Goal: Complete application form

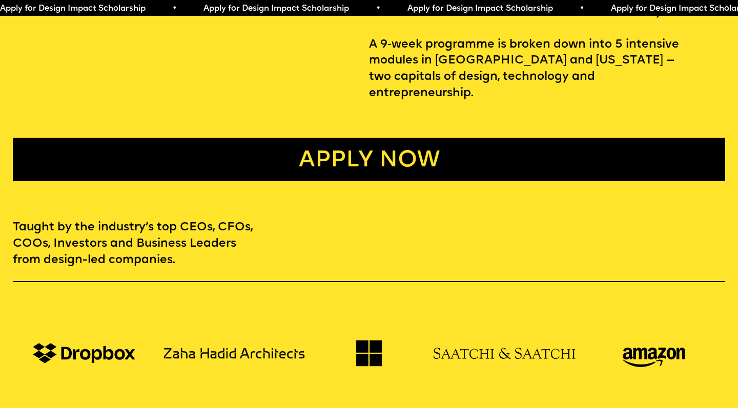
scroll to position [528, 0]
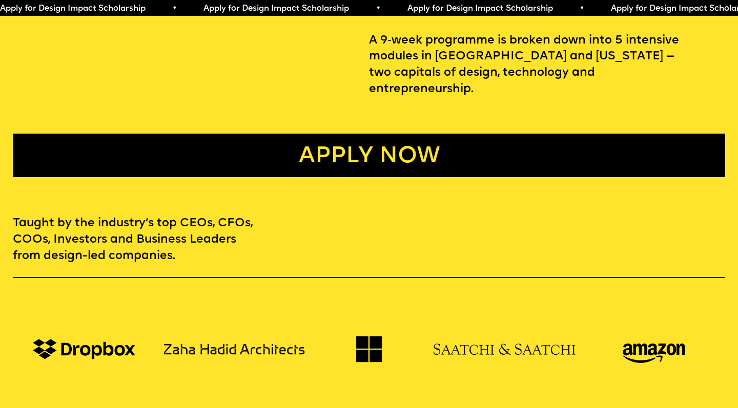
click at [368, 134] on link "Apply now" at bounding box center [369, 156] width 712 height 44
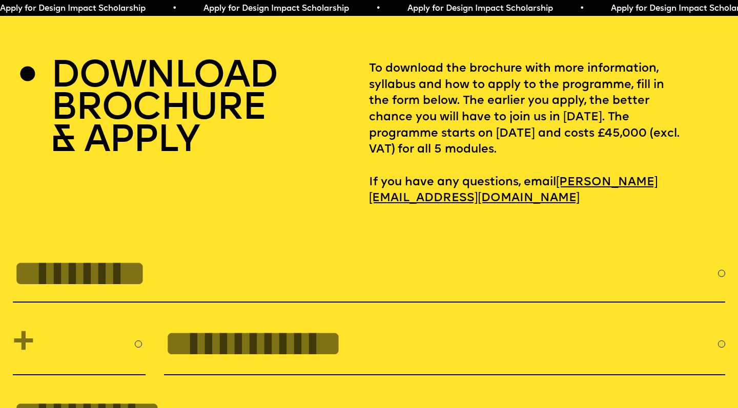
scroll to position [3199, 0]
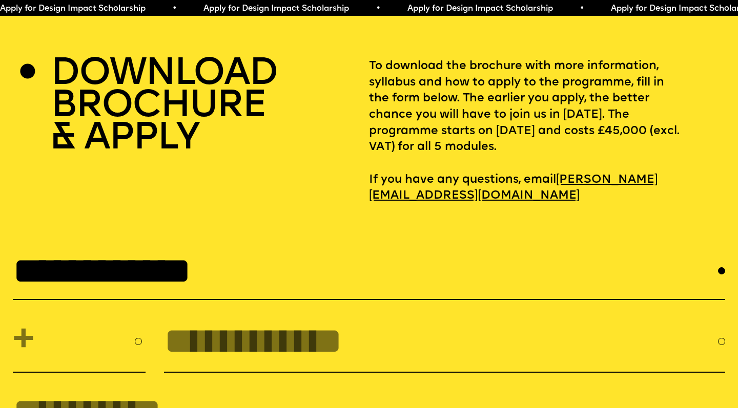
type input "**********"
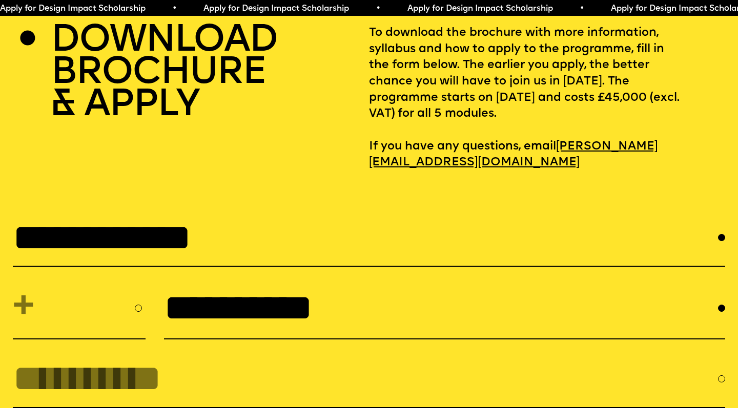
scroll to position [3267, 0]
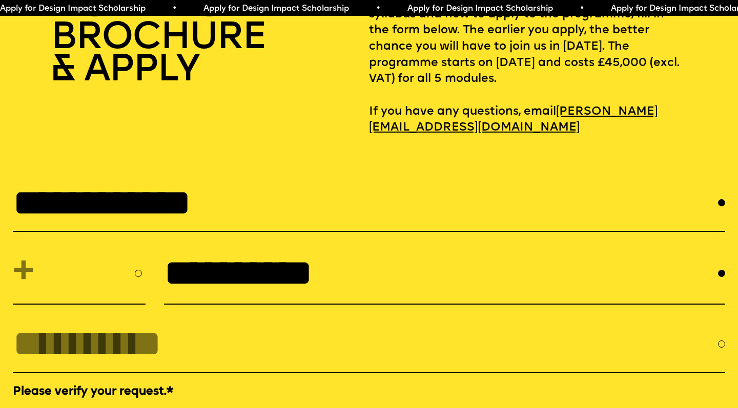
type input "**********"
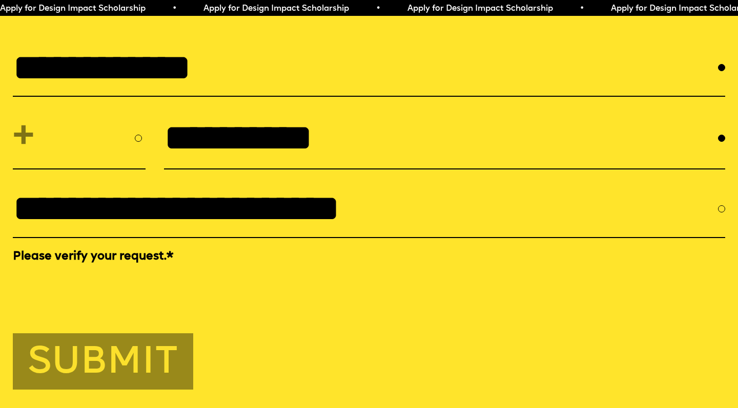
scroll to position [3431, 0]
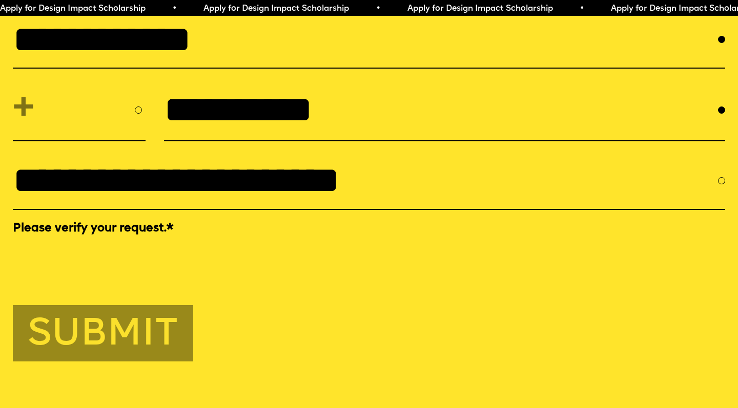
type input "**********"
click at [124, 321] on button "Submit" at bounding box center [103, 333] width 180 height 56
select select "***"
click at [115, 306] on button "Submit" at bounding box center [103, 333] width 180 height 56
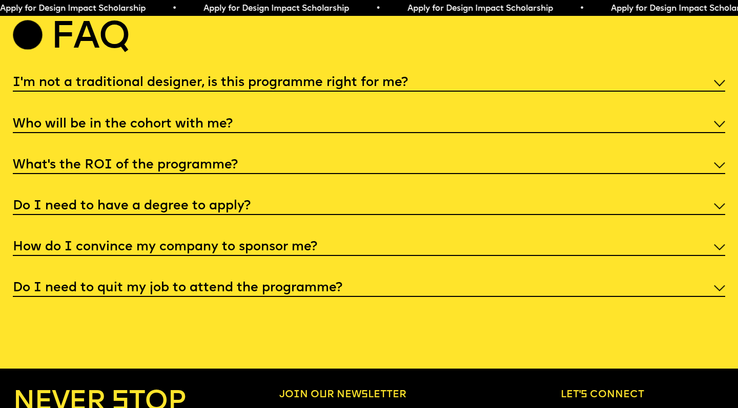
scroll to position [3646, 0]
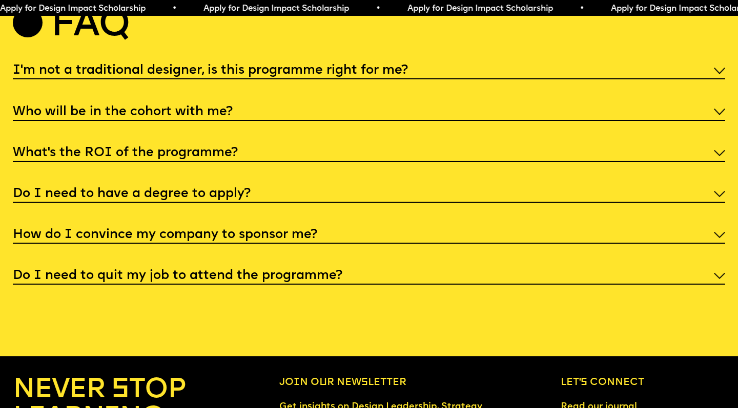
click at [169, 148] on h5 "What’s the ROI of the programme?" at bounding box center [125, 153] width 225 height 10
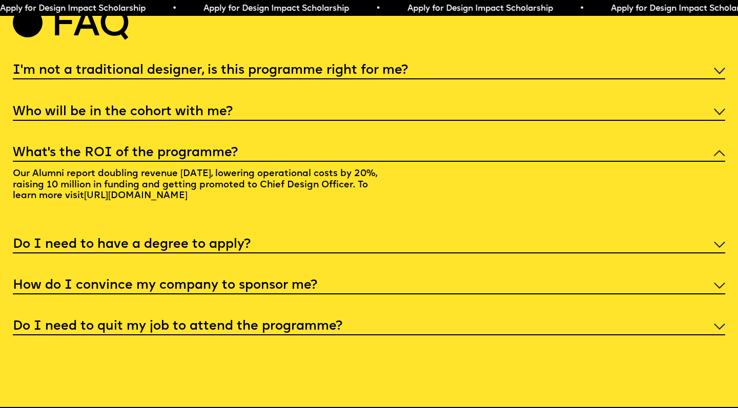
click at [185, 186] on link "[URL][DOMAIN_NAME]" at bounding box center [136, 195] width 114 height 19
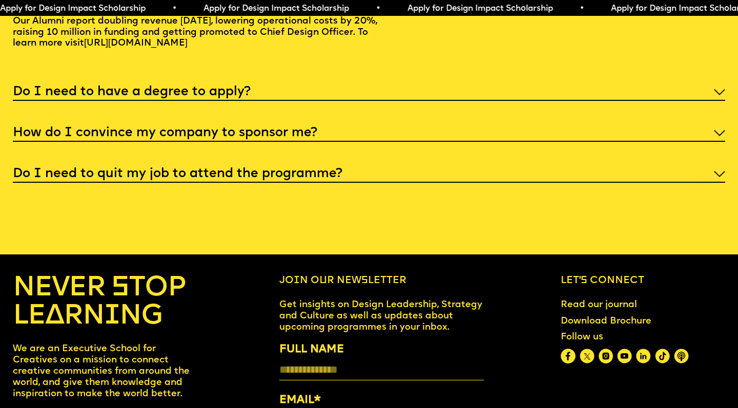
scroll to position [3805, 0]
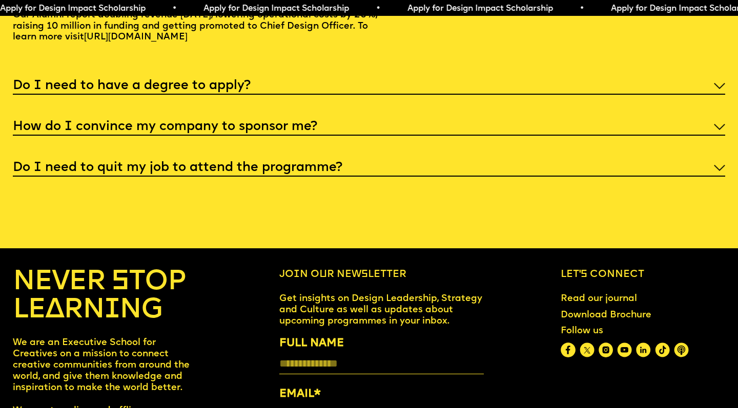
click at [229, 81] on h5 "Do I need to have a degree to apply?" at bounding box center [132, 86] width 238 height 10
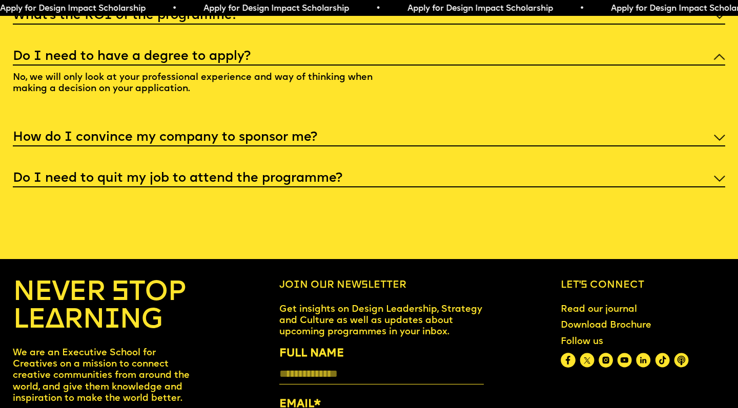
scroll to position [3782, 0]
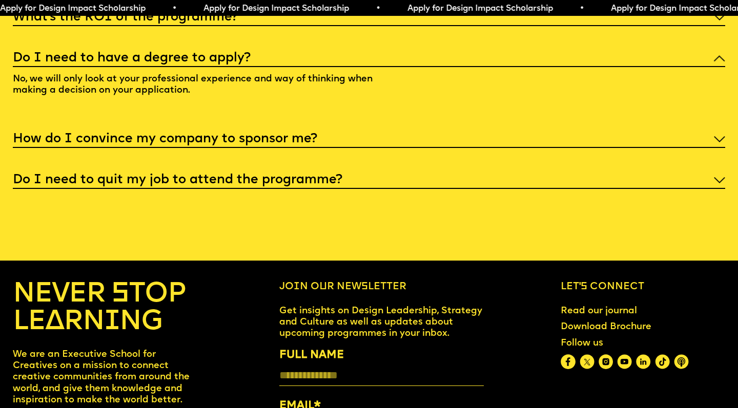
click at [196, 134] on h5 "How do I convince my company to sponsor me?" at bounding box center [165, 139] width 304 height 10
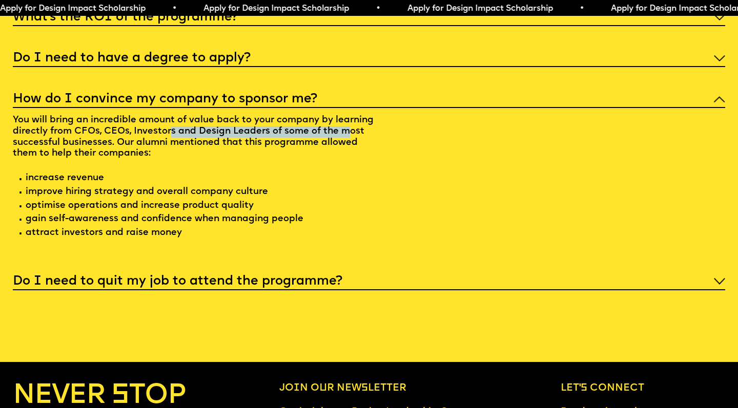
drag, startPoint x: 172, startPoint y: 99, endPoint x: 343, endPoint y: 99, distance: 170.6
click at [343, 108] on p "You will bring an incredible amount of value back to your company by learning d…" at bounding box center [197, 178] width 369 height 141
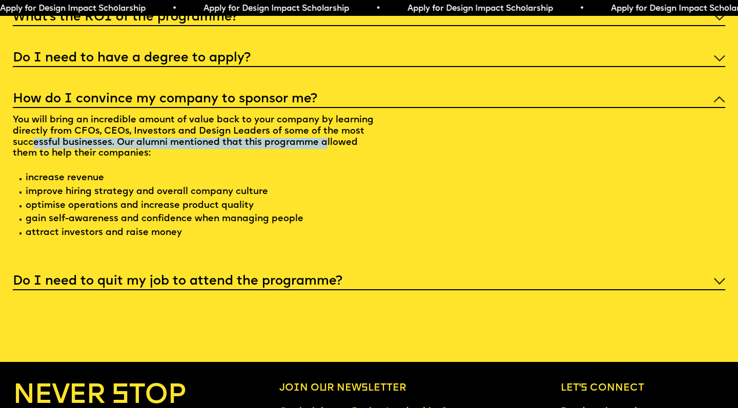
drag, startPoint x: 35, startPoint y: 110, endPoint x: 323, endPoint y: 113, distance: 287.4
click at [323, 113] on p "You will bring an incredible amount of value back to your company by learning d…" at bounding box center [197, 178] width 369 height 141
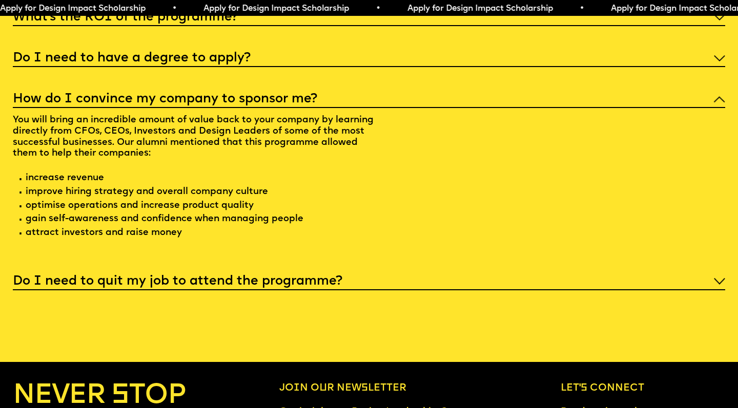
click at [321, 119] on p "You will bring an incredible amount of value back to your company by learning d…" at bounding box center [197, 178] width 369 height 141
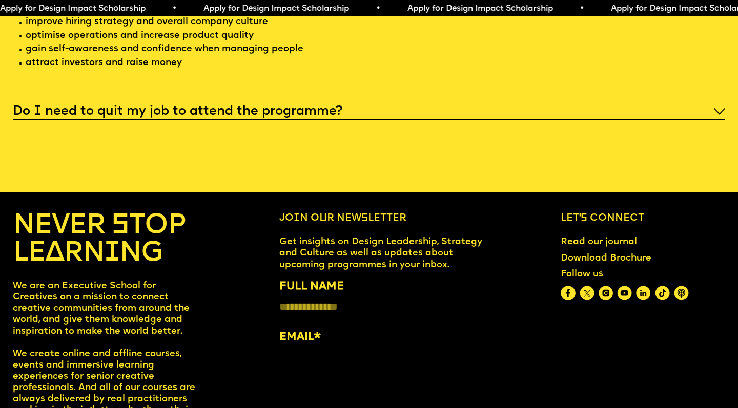
scroll to position [3955, 0]
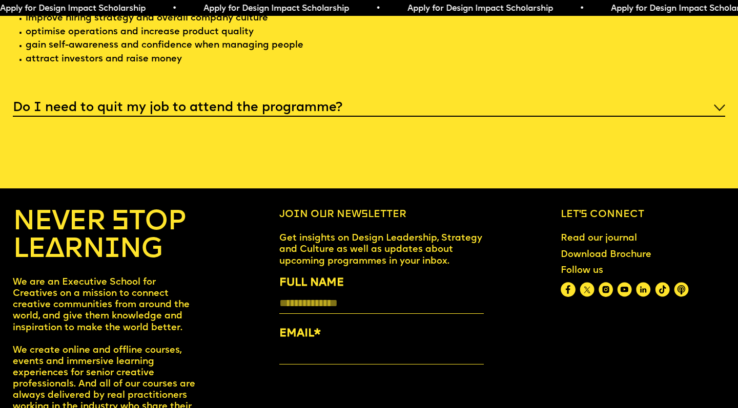
click at [274, 103] on h5 "Do I need to quit my job to attend the programme?" at bounding box center [177, 108] width 329 height 10
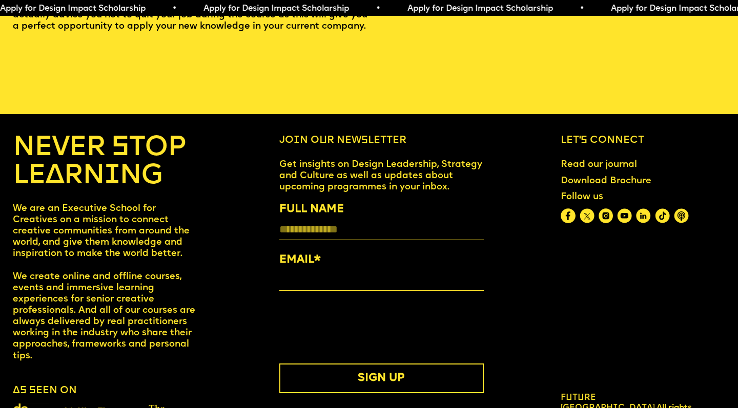
scroll to position [3938, 0]
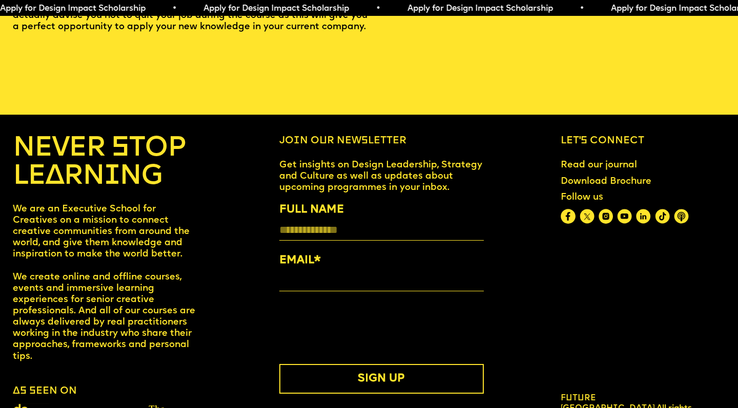
click at [608, 394] on span "Future [GEOGRAPHIC_DATA]." at bounding box center [608, 403] width 96 height 18
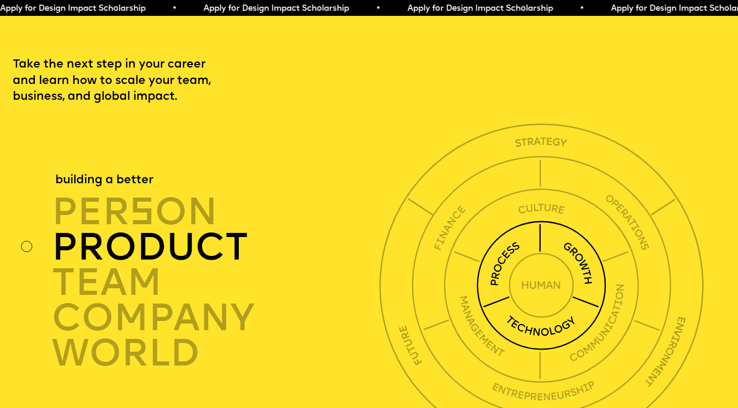
scroll to position [2525, 0]
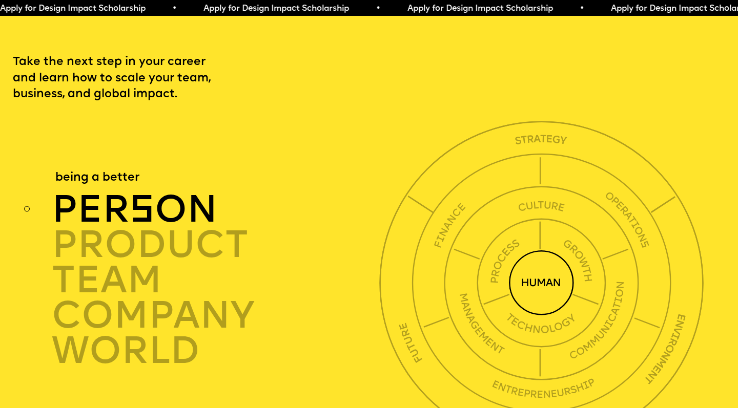
click at [532, 253] on img at bounding box center [541, 282] width 65 height 65
click at [526, 256] on img at bounding box center [541, 282] width 65 height 65
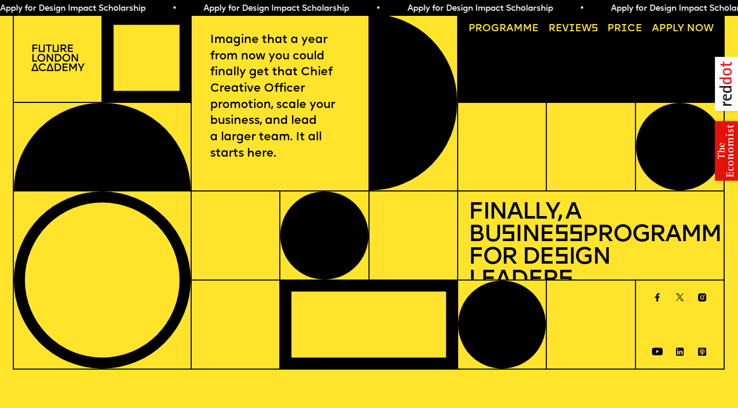
scroll to position [0, 0]
click at [213, 7] on span "Apply for Design Impact Scholarship • Apply for Design Impact Scholarship • App…" at bounding box center [508, 9] width 1018 height 8
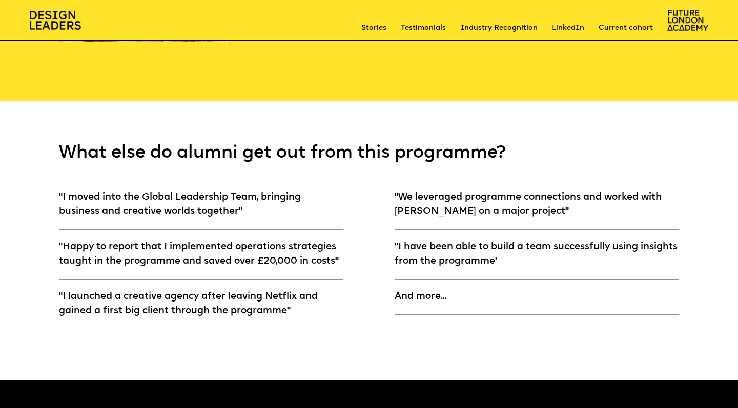
scroll to position [5494, 0]
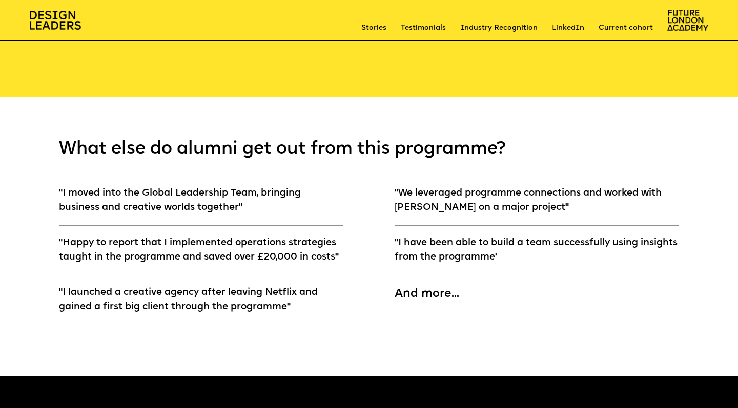
click at [423, 286] on div "And more..." at bounding box center [536, 300] width 284 height 29
click at [439, 286] on div "And more..." at bounding box center [536, 300] width 284 height 29
click at [440, 286] on div "And more..." at bounding box center [536, 300] width 284 height 29
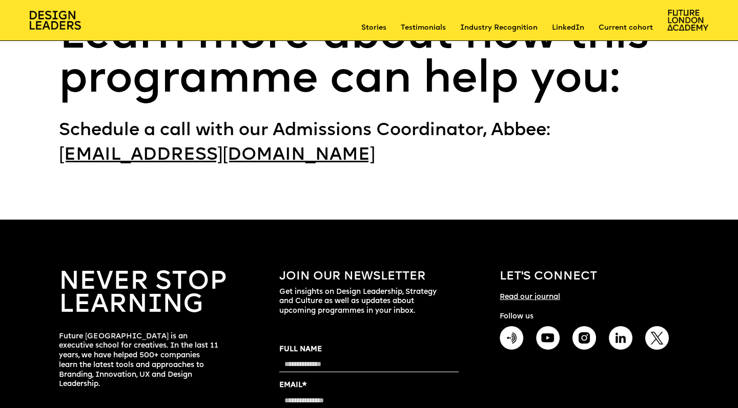
scroll to position [8123, 0]
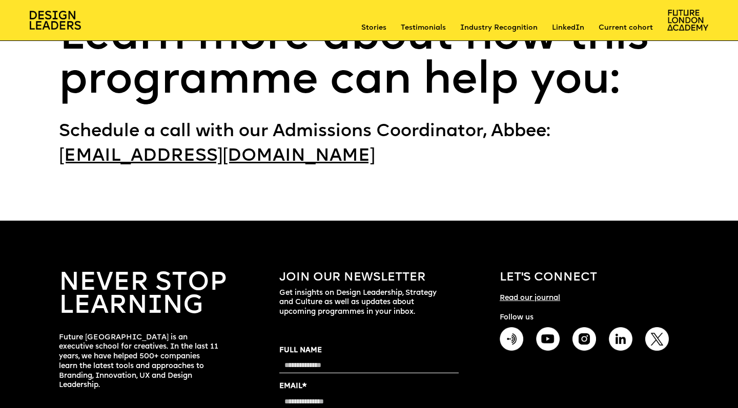
click at [697, 337] on section "NEVER STOP LEARNING Future London Academy is an executive school for creatives.…" at bounding box center [369, 365] width 738 height 289
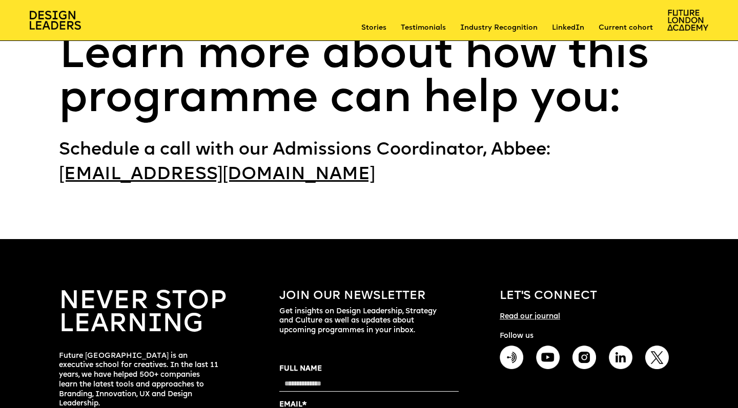
scroll to position [8103, 0]
